Goal: Book appointment/travel/reservation

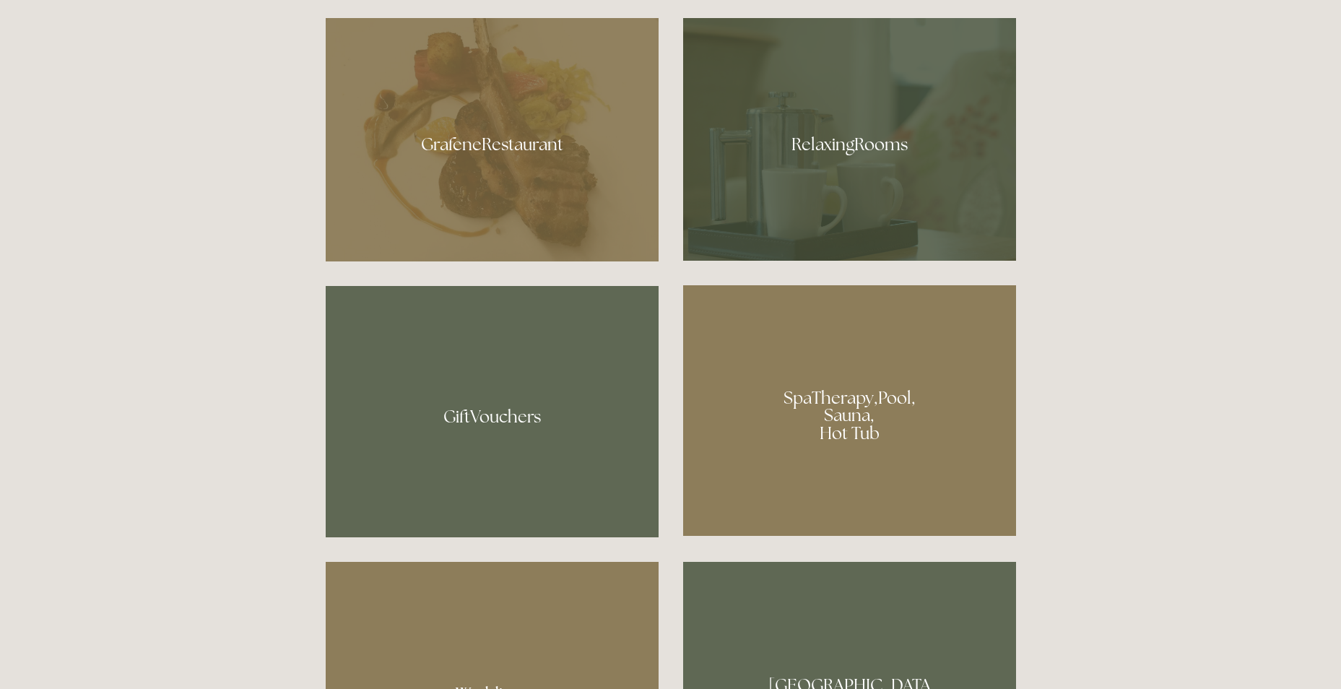
scroll to position [939, 0]
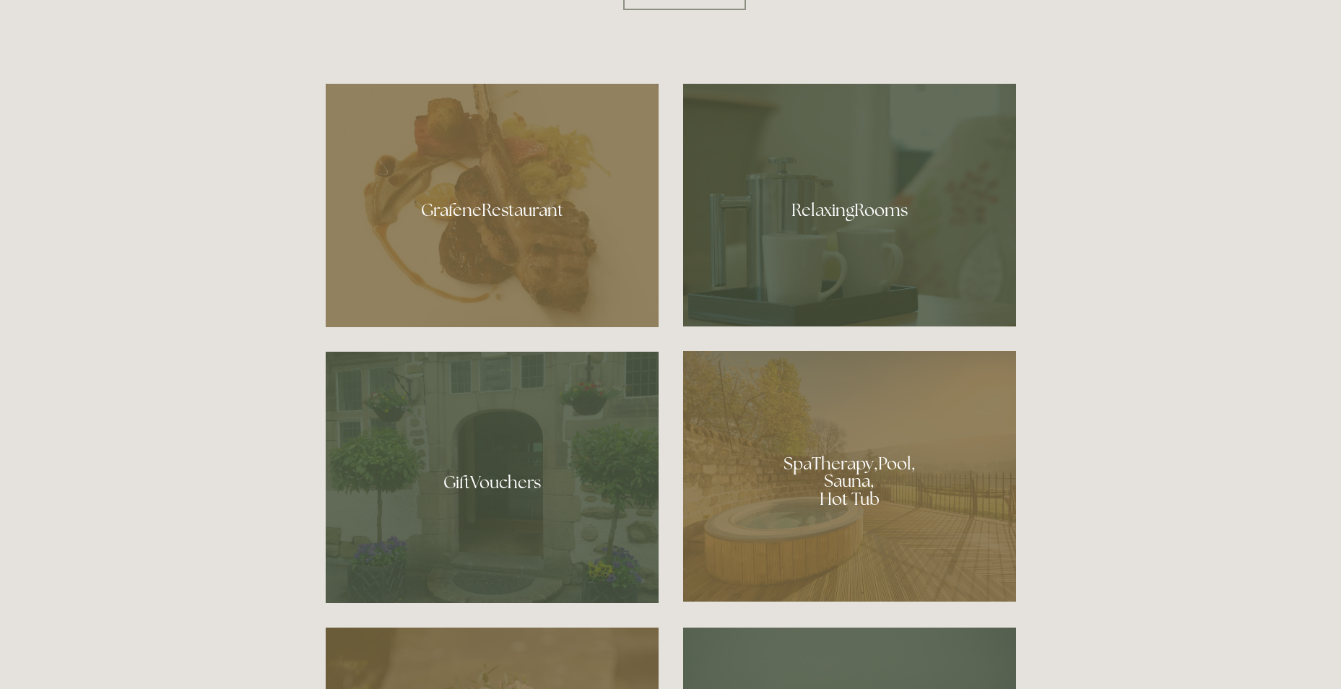
click at [816, 186] on div at bounding box center [849, 205] width 333 height 243
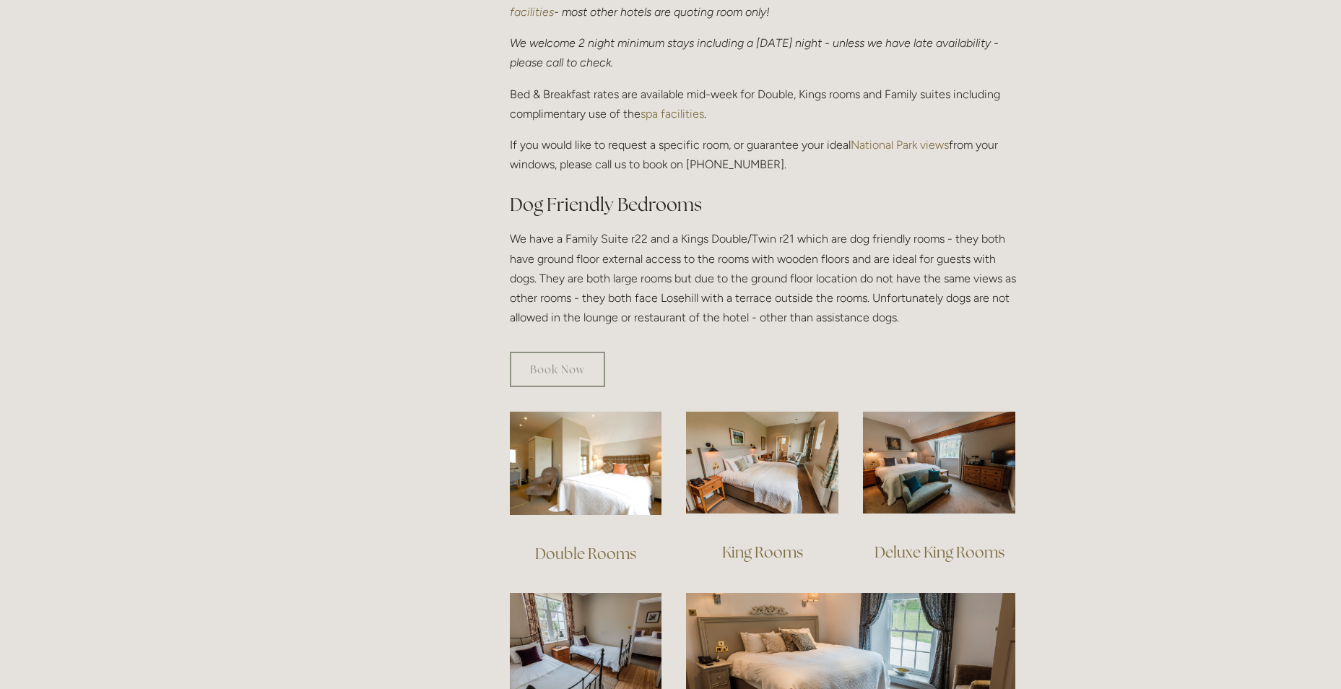
scroll to position [722, 0]
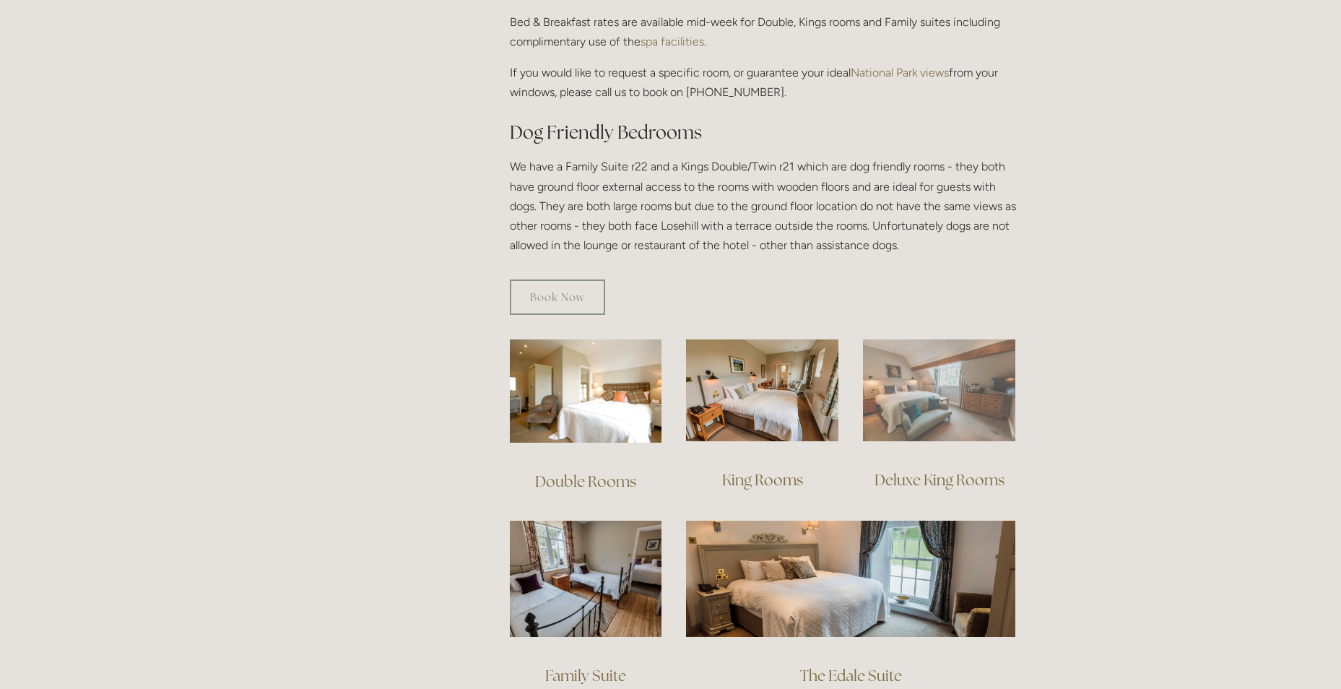
click at [917, 361] on img at bounding box center [939, 391] width 152 height 102
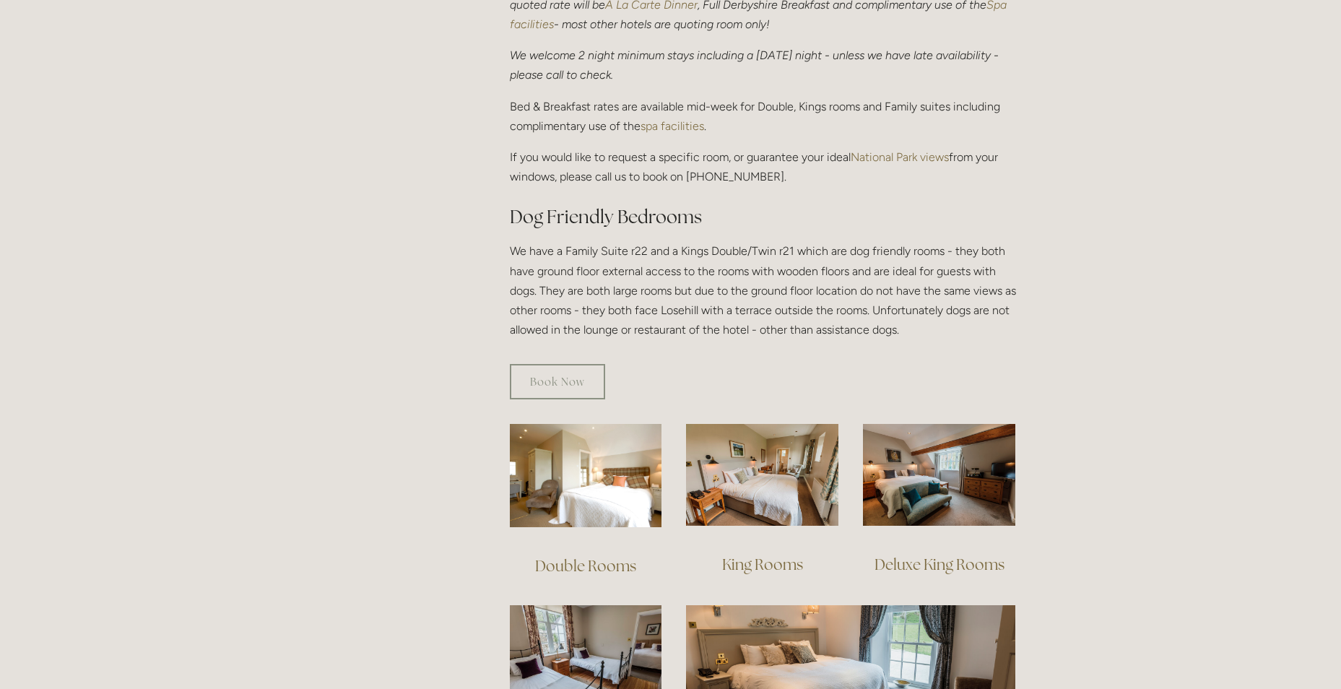
scroll to position [650, 0]
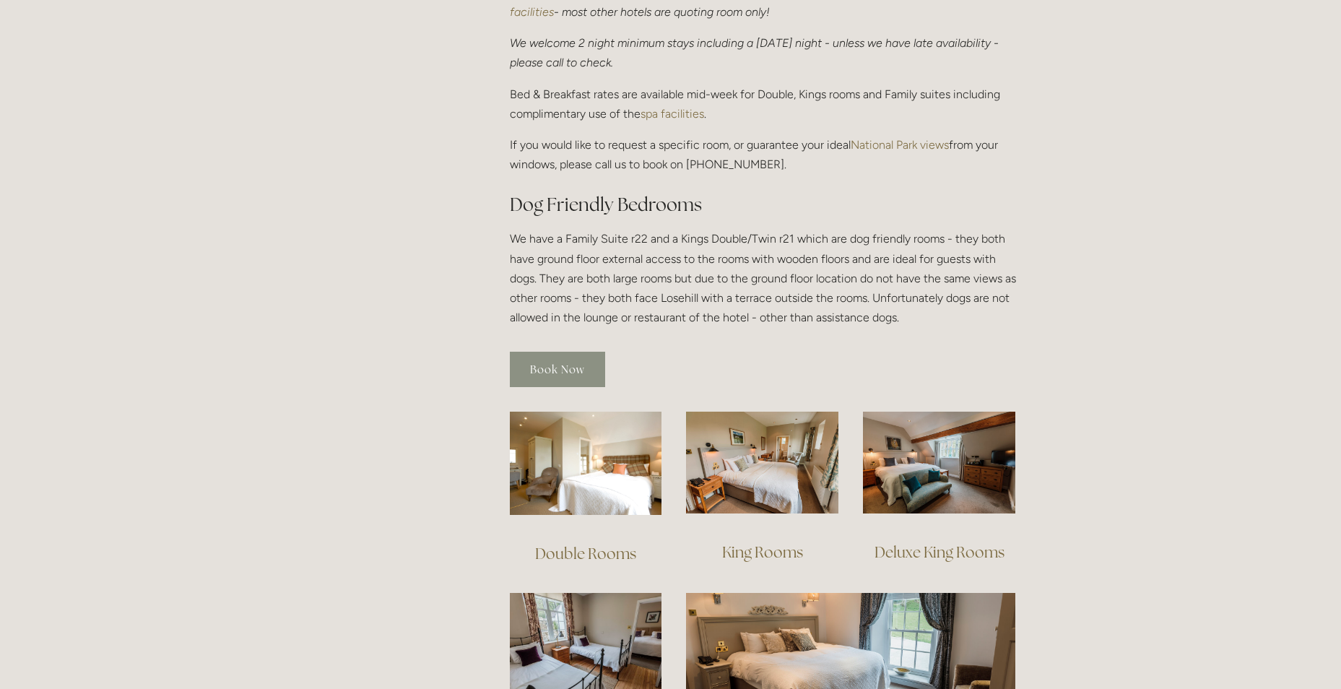
click at [537, 352] on link "Book Now" at bounding box center [557, 369] width 95 height 35
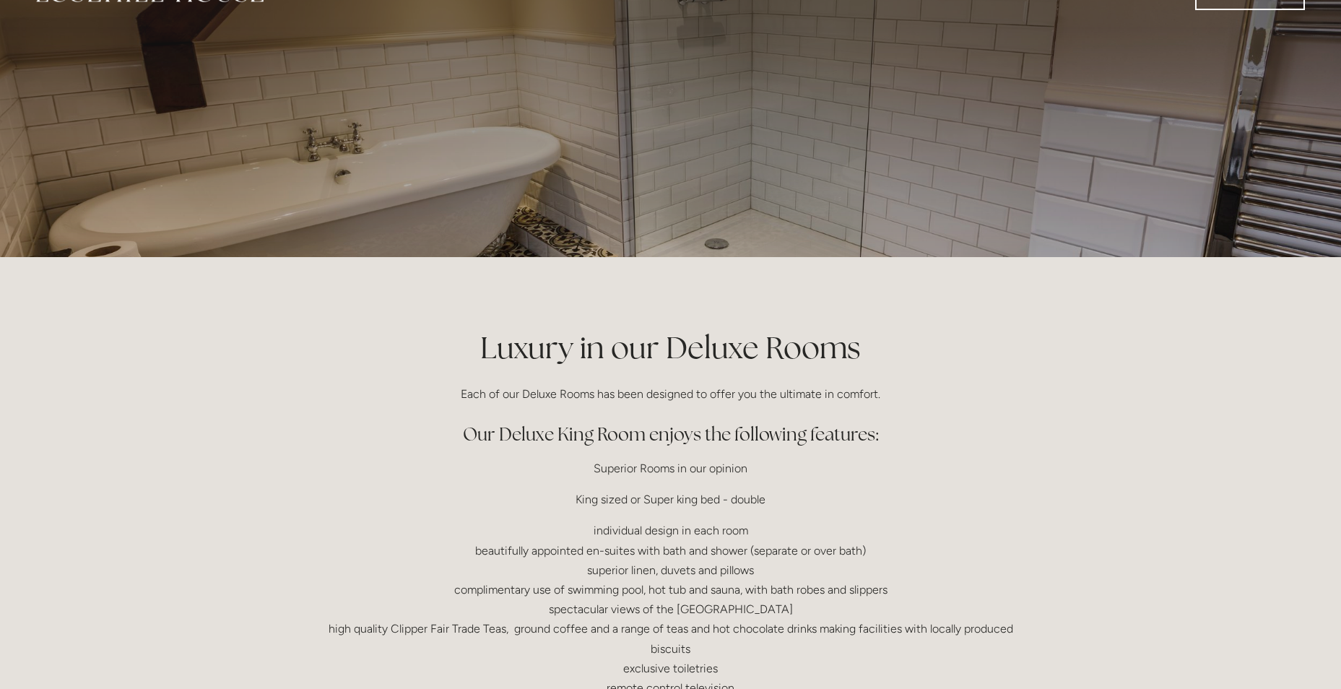
scroll to position [72, 0]
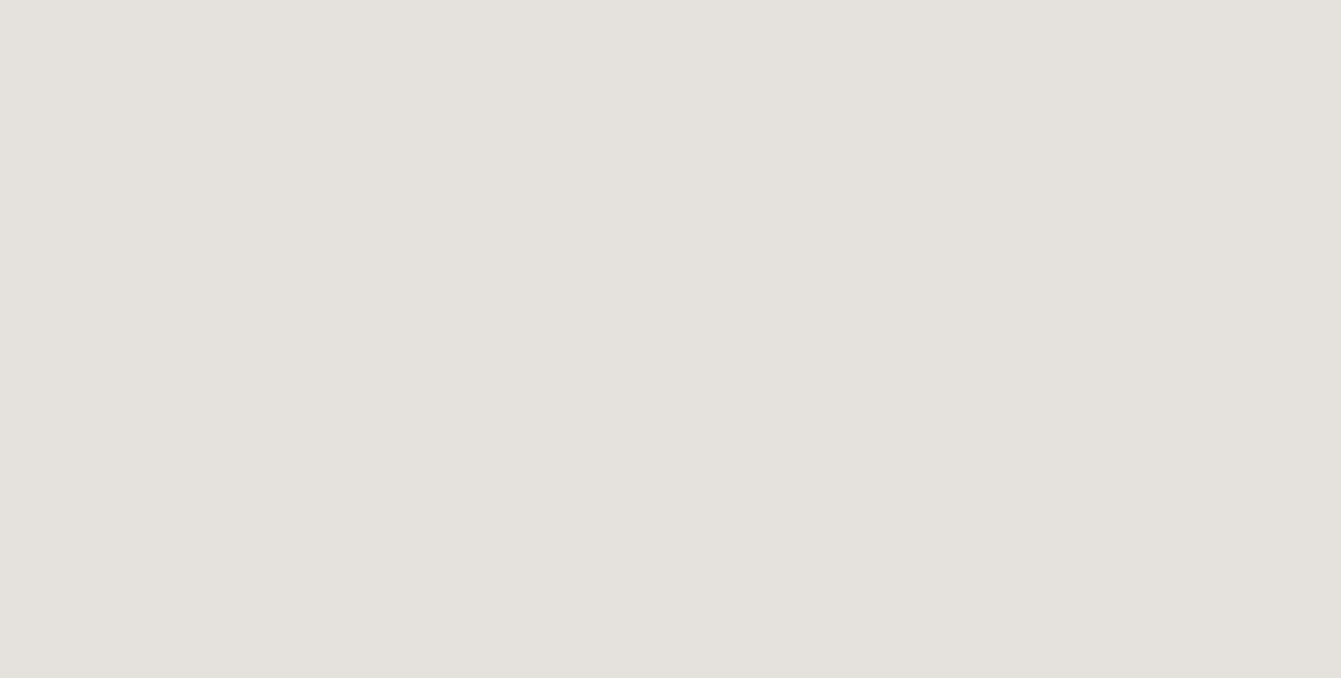
scroll to position [1162, 0]
